Goal: Leave review/rating: Share an evaluation or opinion about a product, service, or content

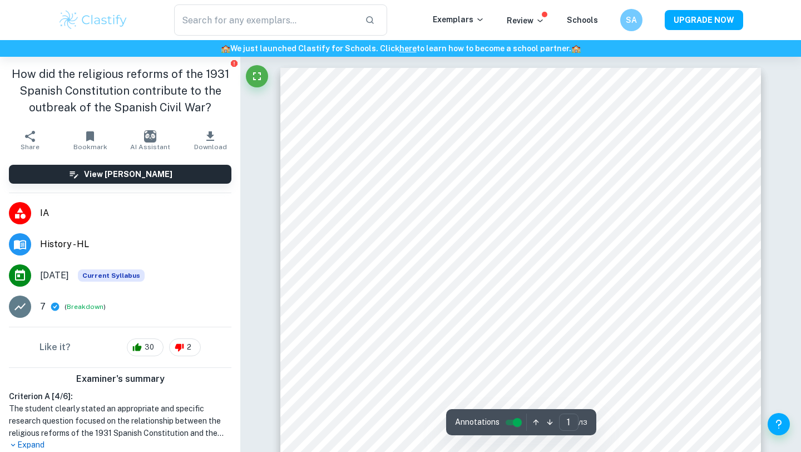
click at [146, 133] on img "button" at bounding box center [150, 136] width 12 height 12
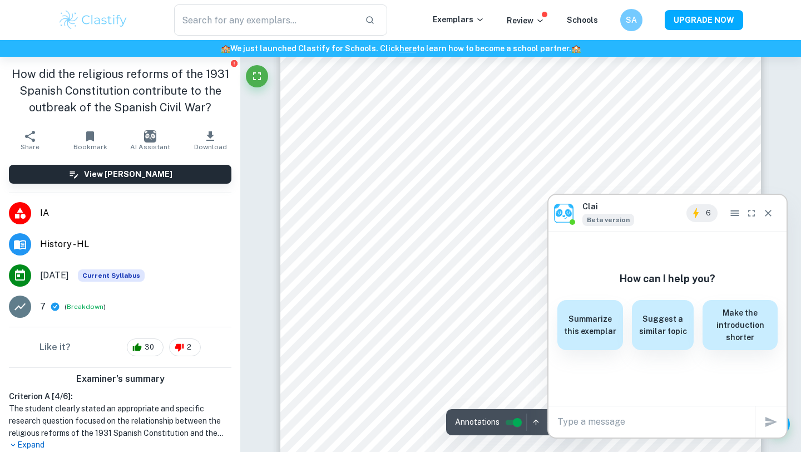
scroll to position [258, 0]
click at [766, 209] on icon "Close" at bounding box center [767, 212] width 11 height 11
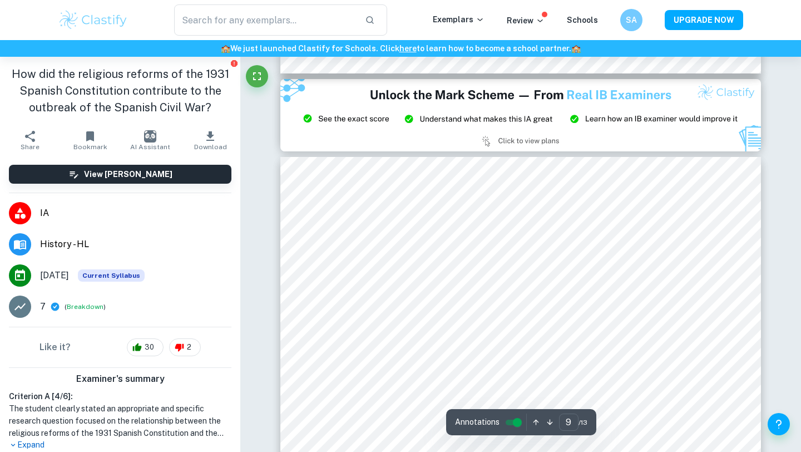
type input "8"
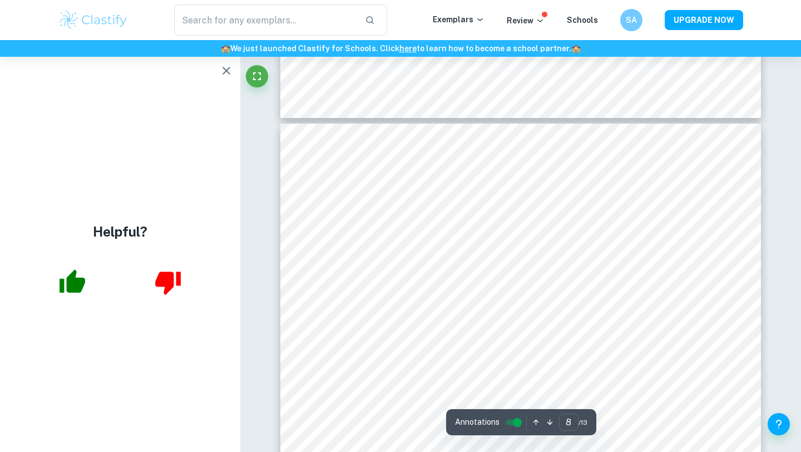
scroll to position [4884, 0]
